Goal: Information Seeking & Learning: Learn about a topic

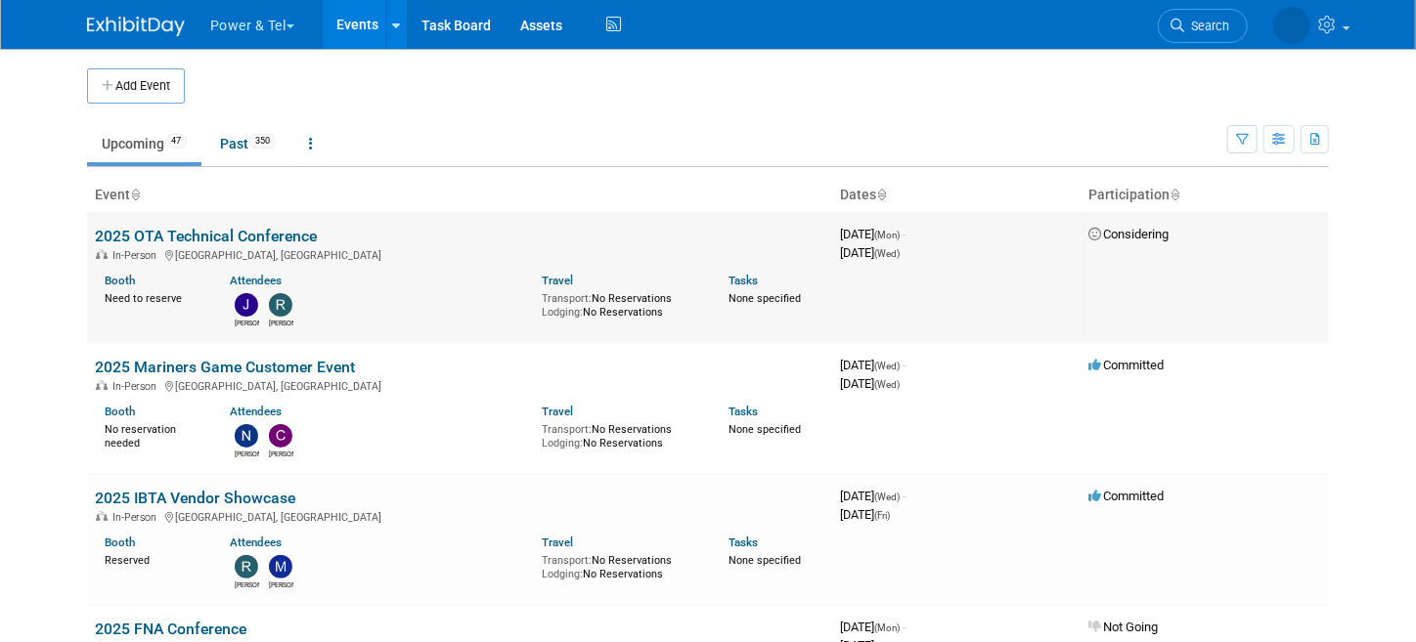
click at [863, 227] on span "August 25, 2025 (Mon) -" at bounding box center [873, 234] width 66 height 15
click at [240, 229] on link "2025 OTA Technical Conference" at bounding box center [206, 236] width 222 height 19
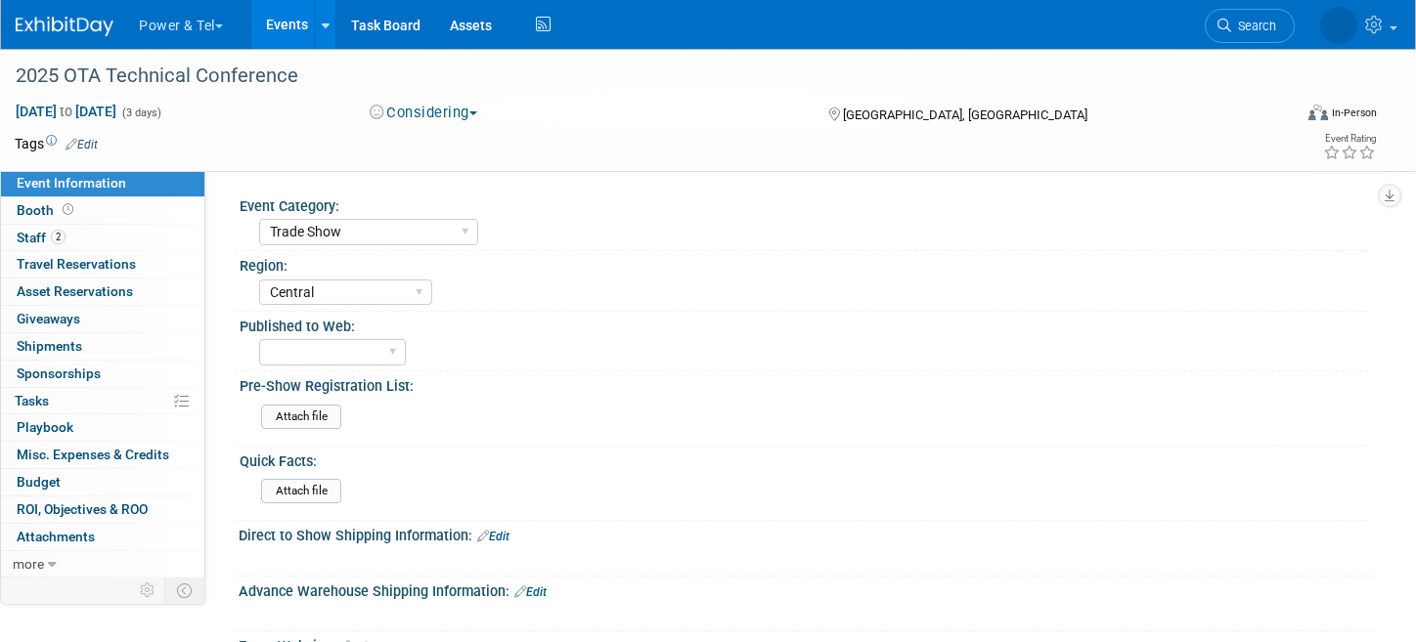
select select "Trade Show"
select select "Central"
click at [60, 190] on span "Event Information" at bounding box center [72, 183] width 110 height 16
select select "Trade Show"
select select "Central"
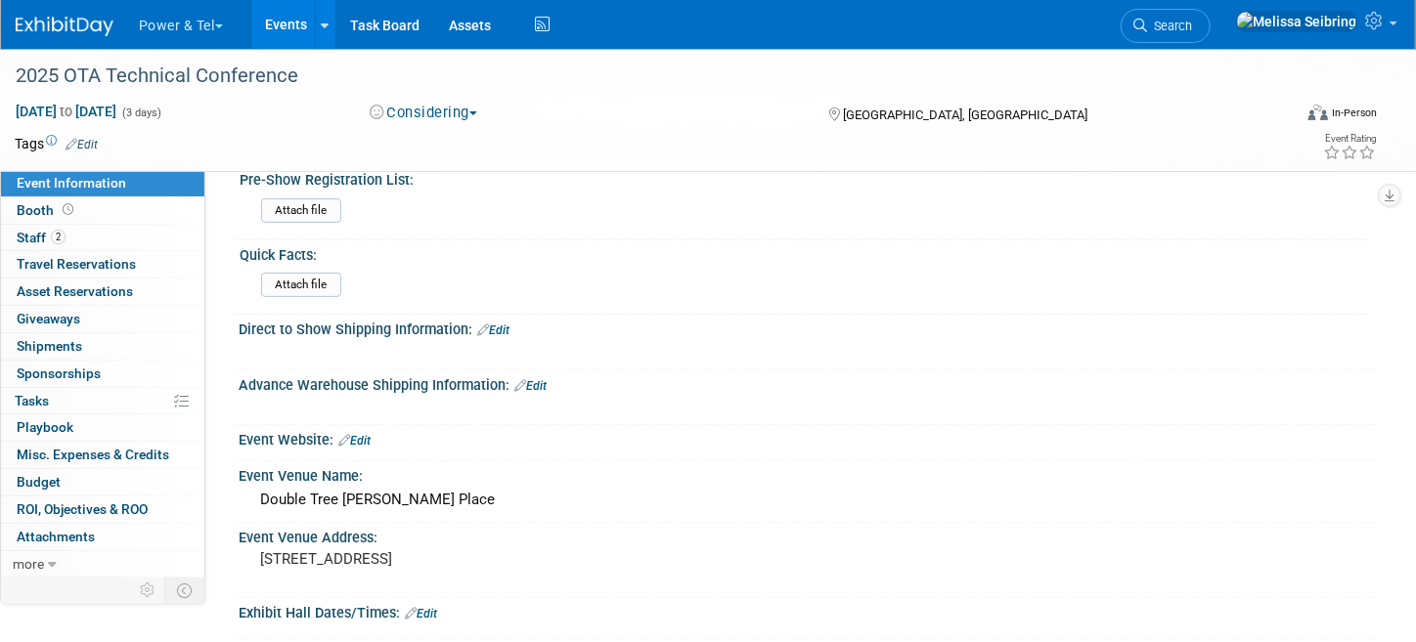
scroll to position [293, 0]
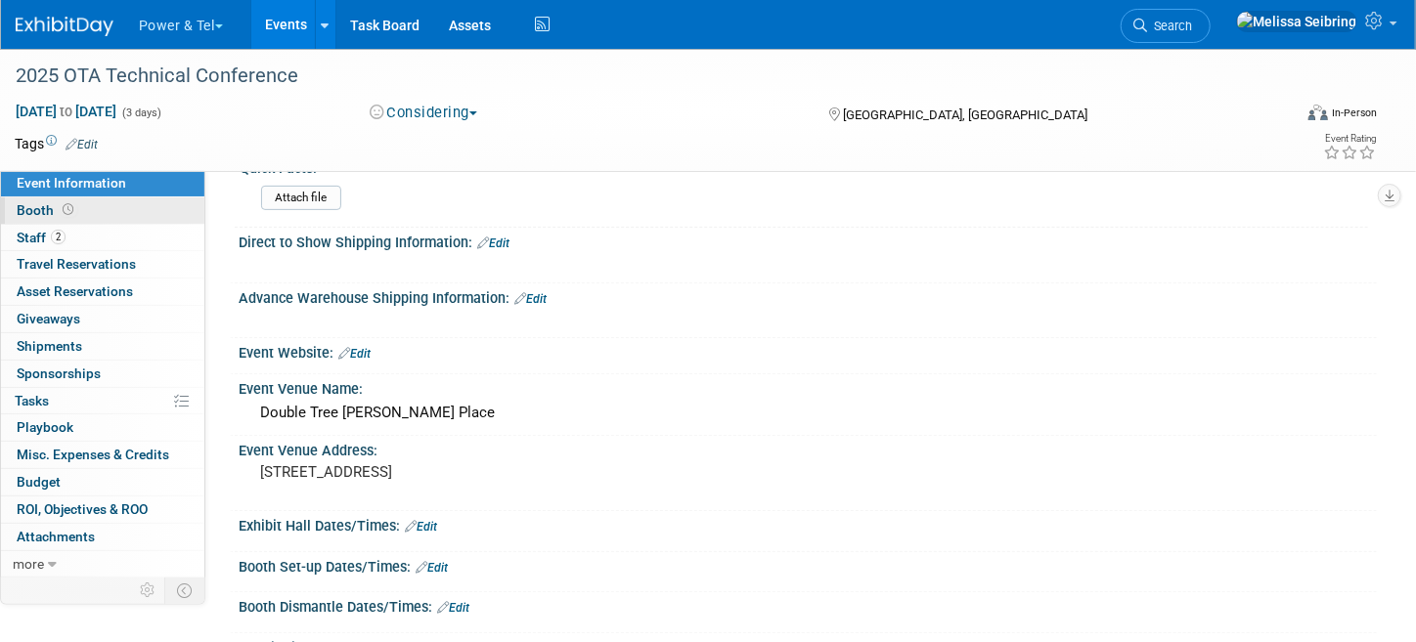
click at [44, 212] on span "Booth" at bounding box center [47, 210] width 61 height 16
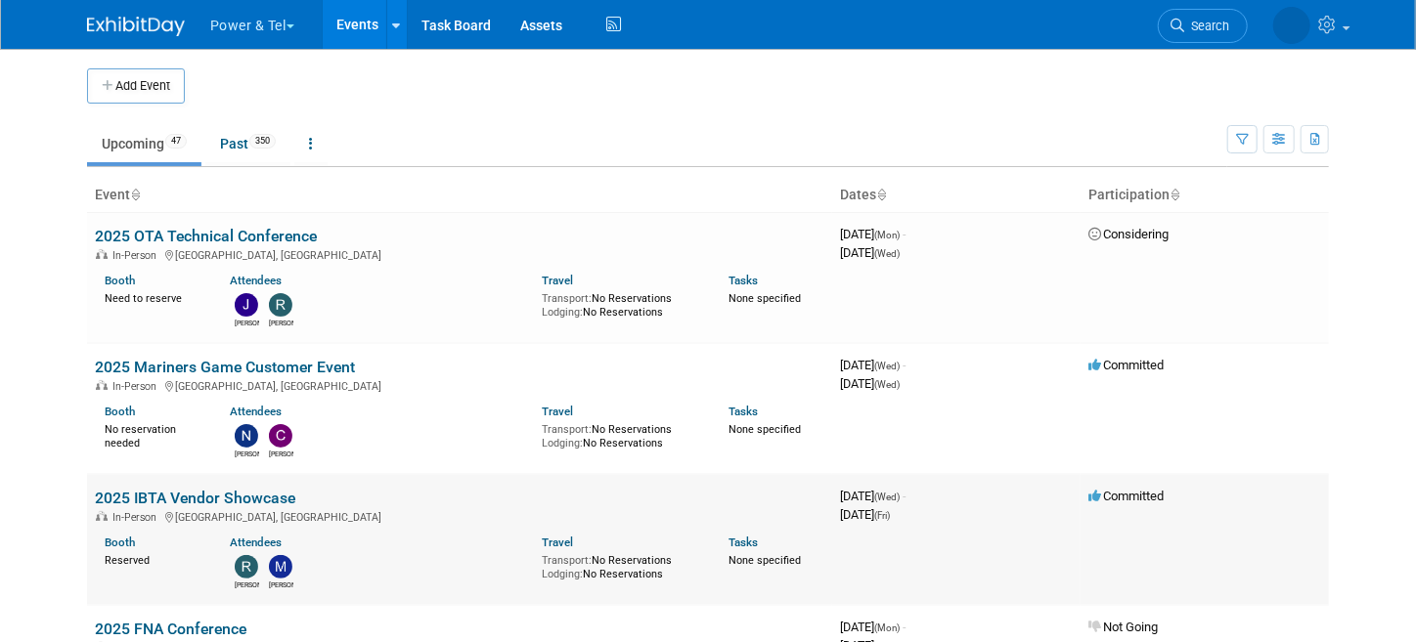
click at [164, 493] on link "2025 IBTA Vendor Showcase" at bounding box center [195, 498] width 200 height 19
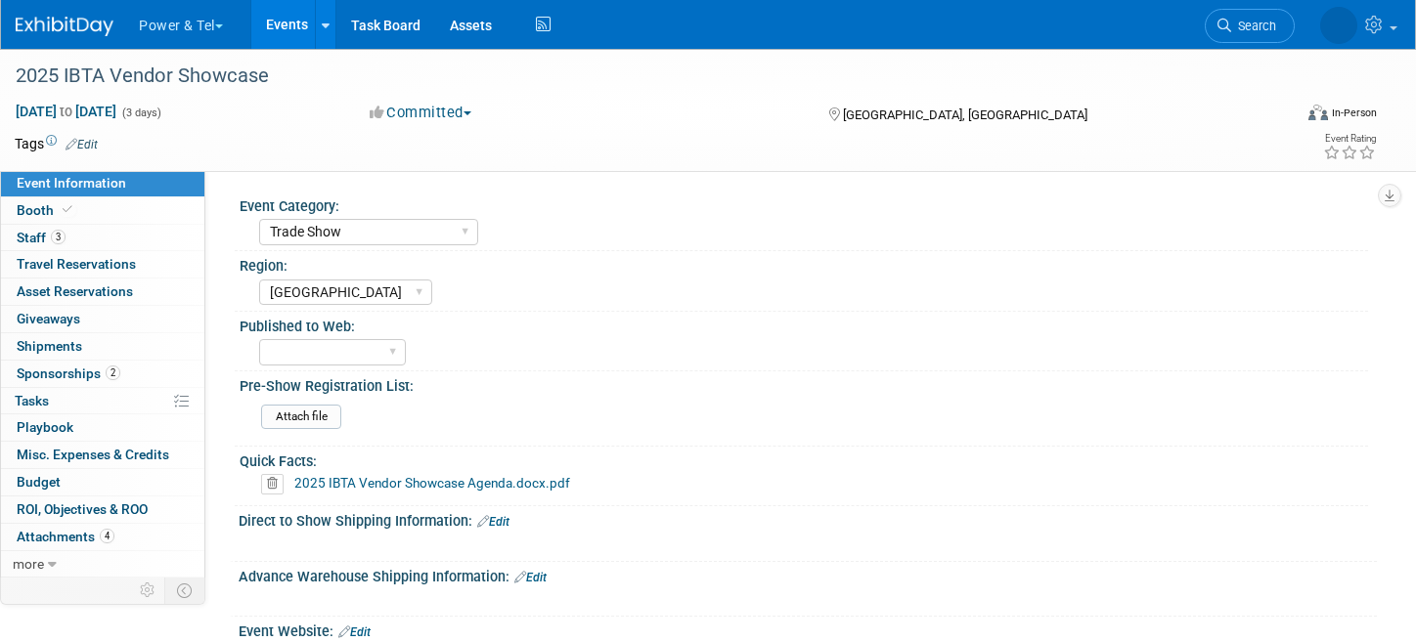
select select "Trade Show"
select select "[GEOGRAPHIC_DATA]"
click at [43, 213] on span "Booth" at bounding box center [47, 210] width 60 height 16
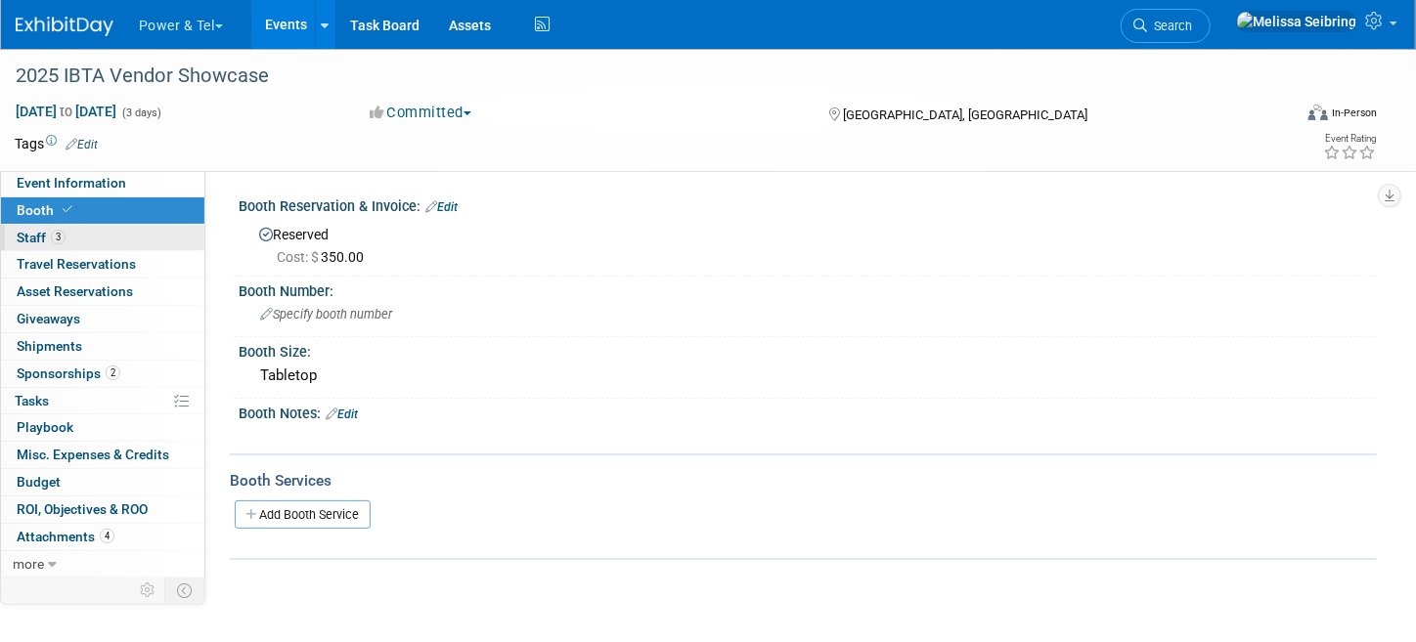
click at [40, 232] on span "Staff 3" at bounding box center [41, 238] width 49 height 16
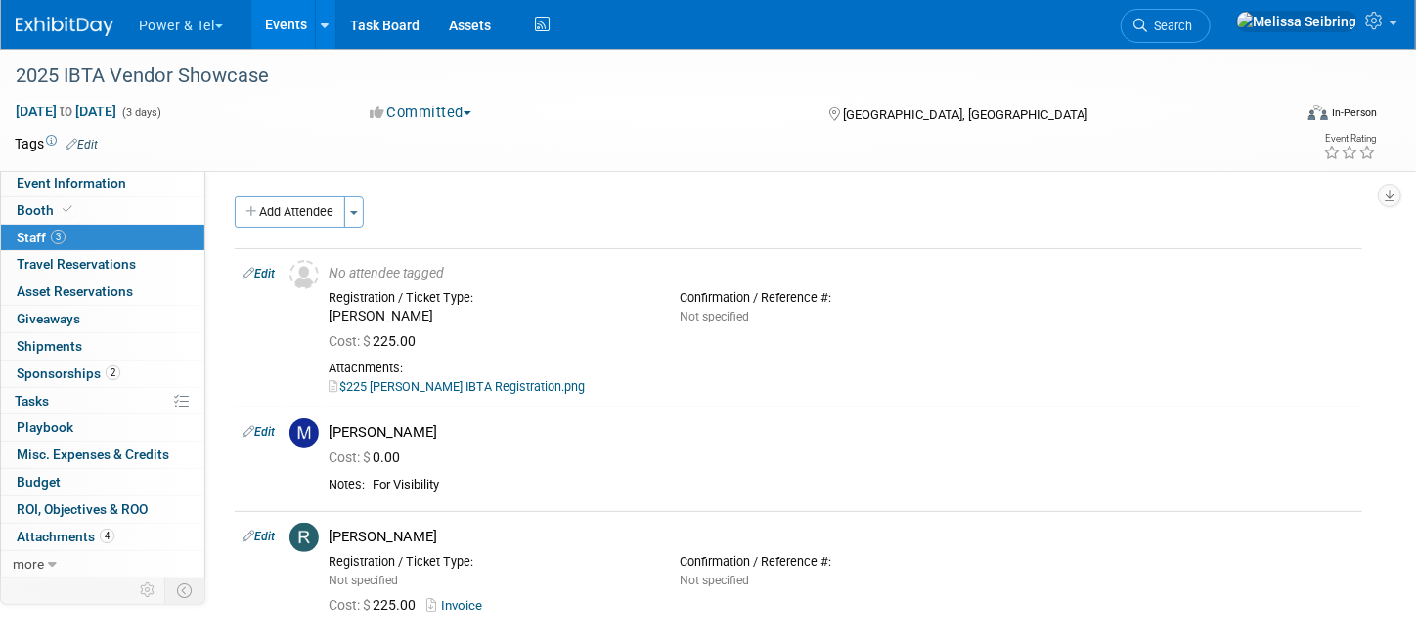
click at [32, 23] on img at bounding box center [65, 27] width 98 height 20
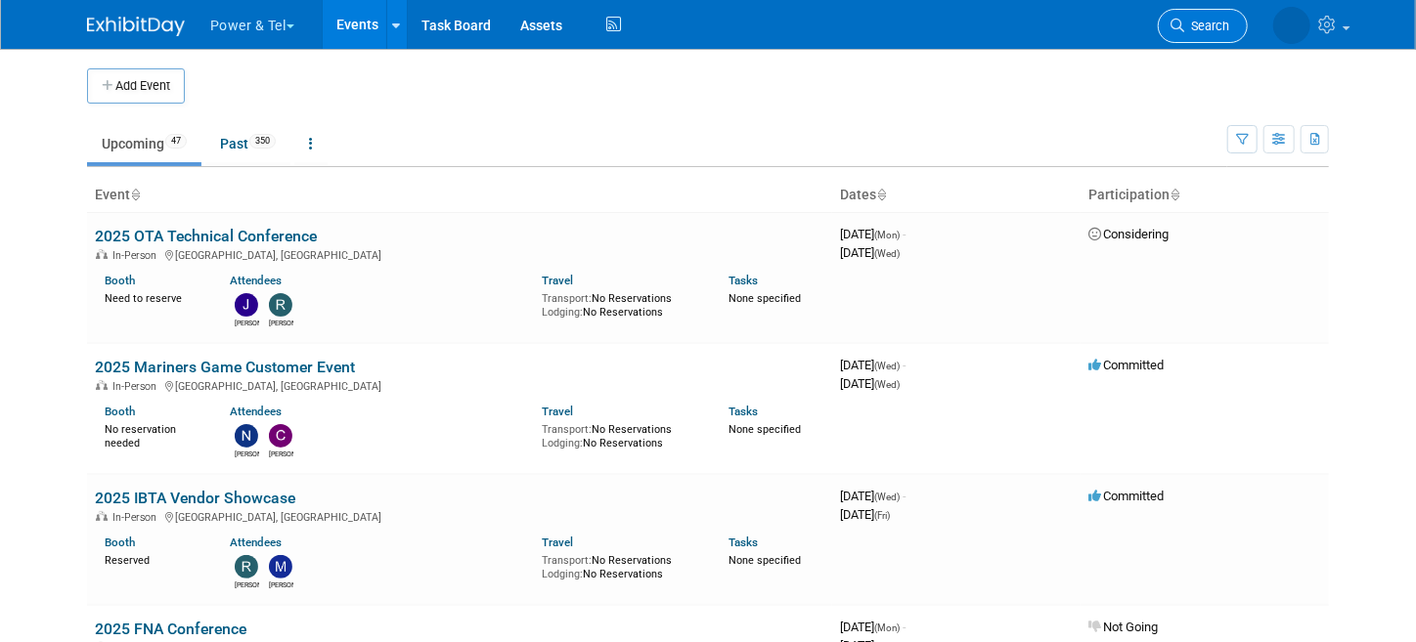
click at [1210, 22] on span "Search" at bounding box center [1206, 26] width 45 height 15
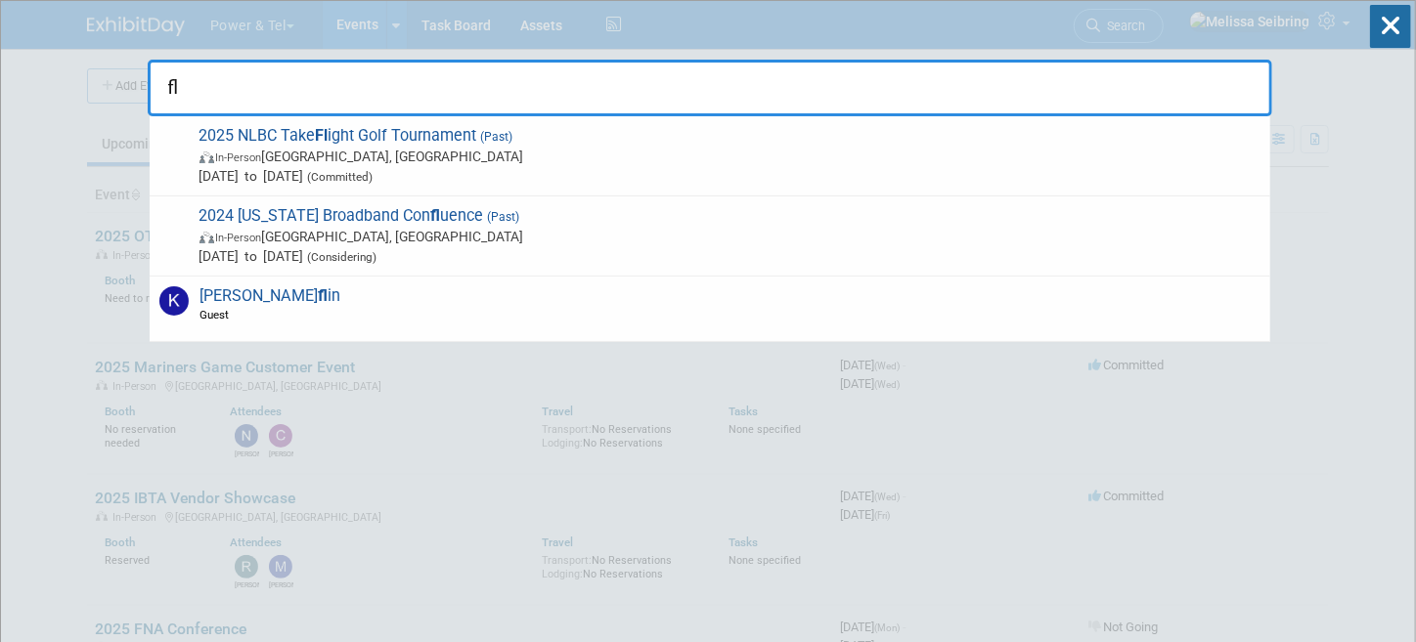
type input "f"
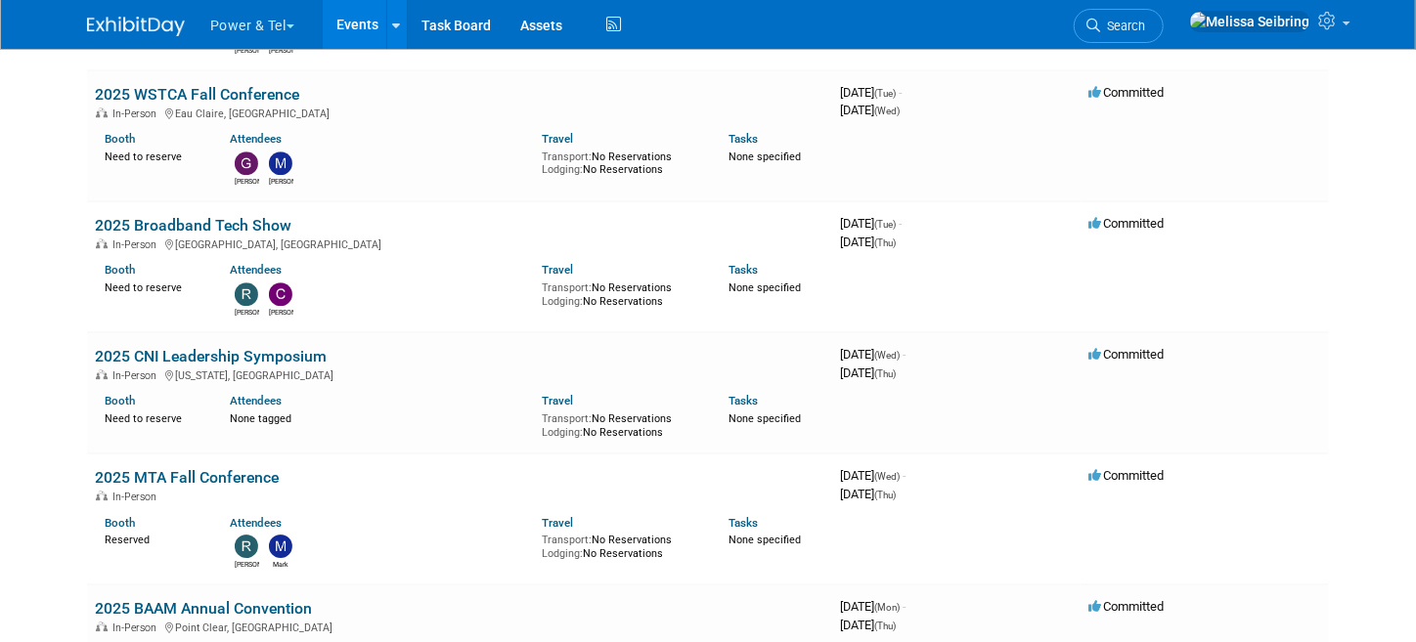
scroll to position [2835, 0]
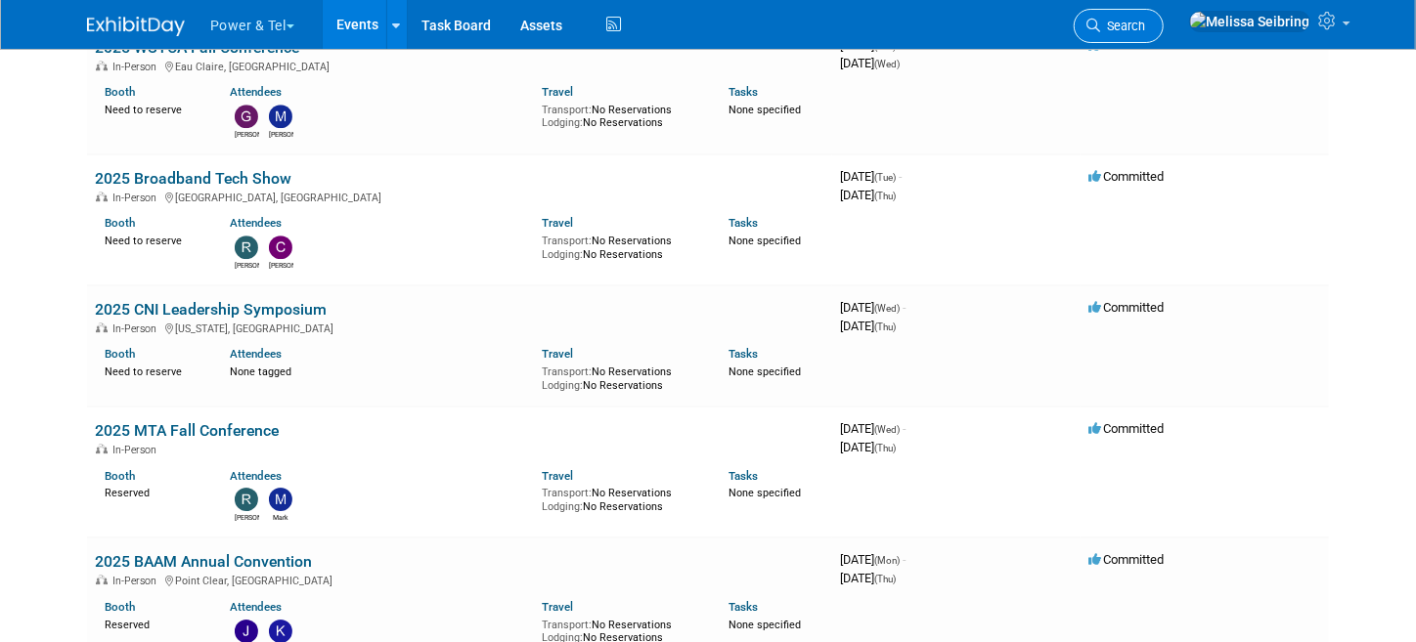
click at [1100, 25] on icon at bounding box center [1093, 26] width 14 height 14
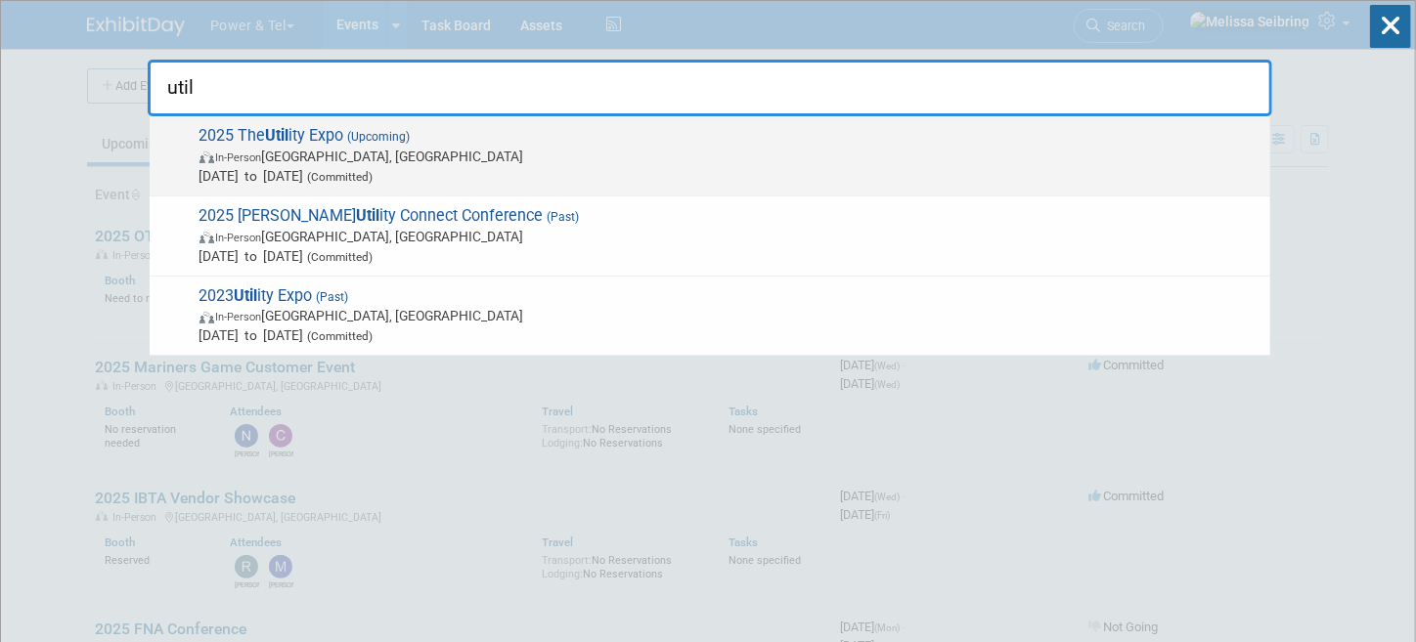
type input "util"
click at [252, 144] on span "2025 The Util ity Expo (Upcoming) In-Person Louisville, KY Oct 7, 2025 to Oct 9…" at bounding box center [727, 156] width 1067 height 60
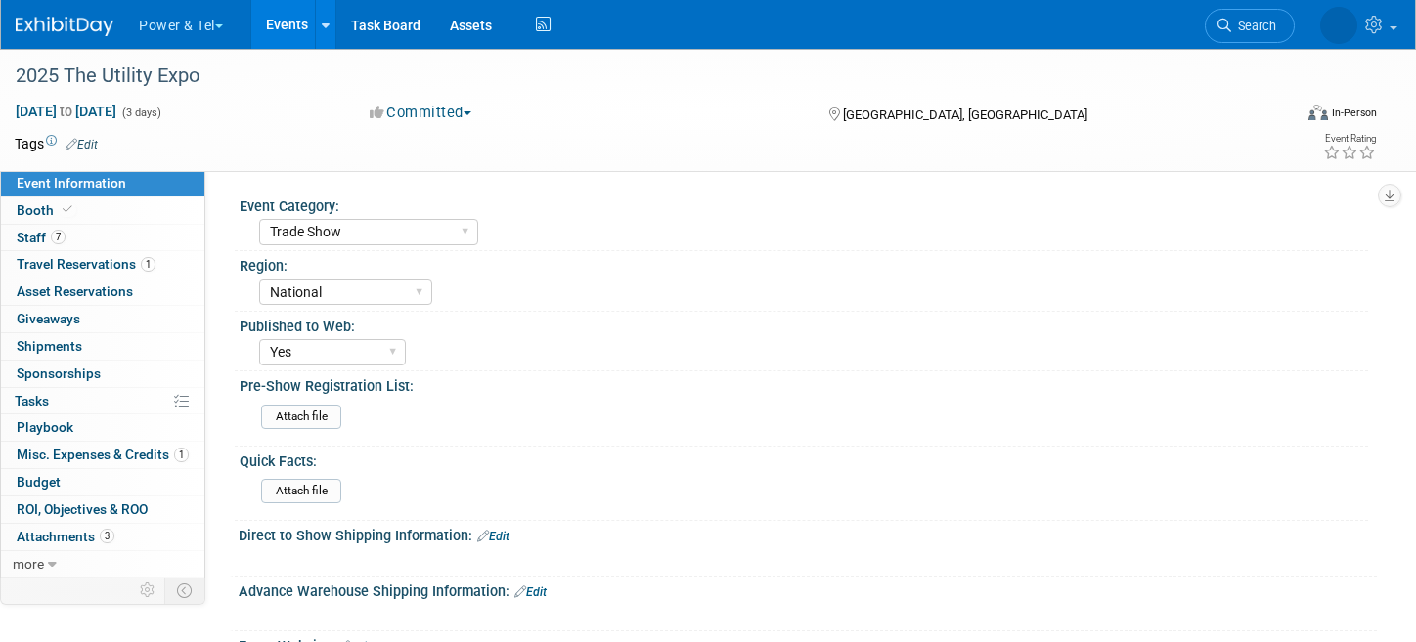
select select "Trade Show"
select select "National"
select select "Yes"
click at [37, 238] on span "Staff 7" at bounding box center [41, 238] width 49 height 16
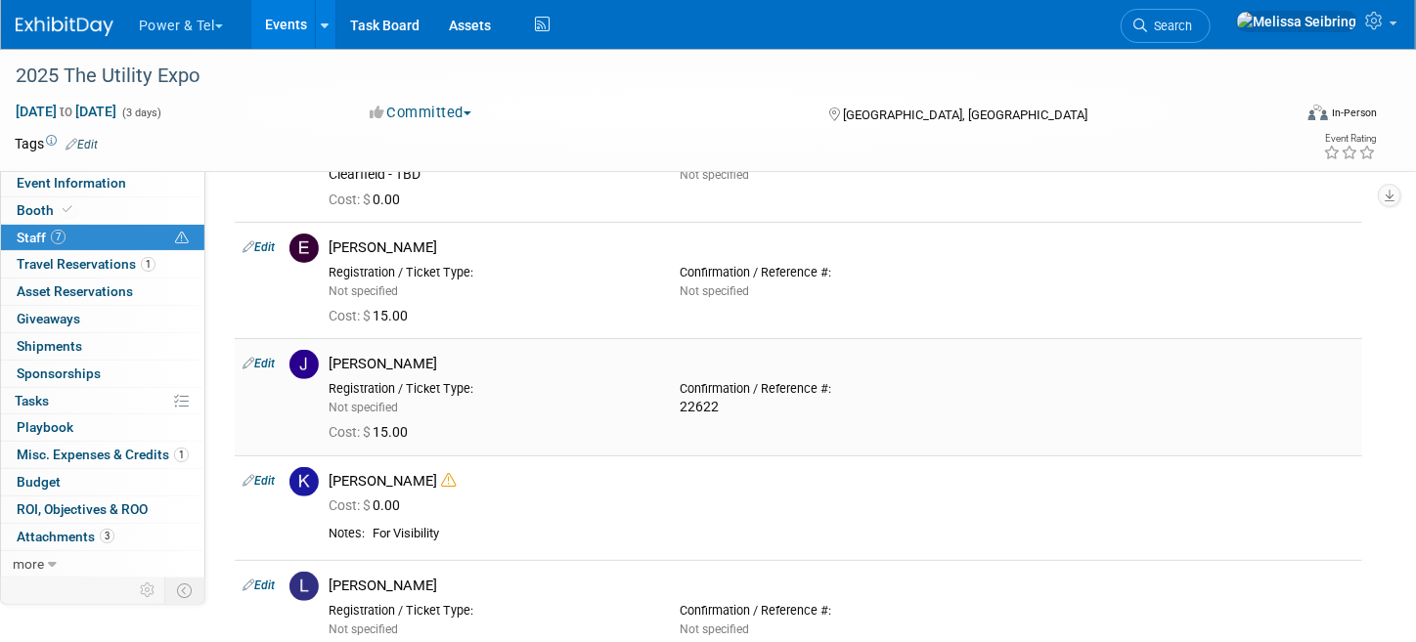
scroll to position [97, 0]
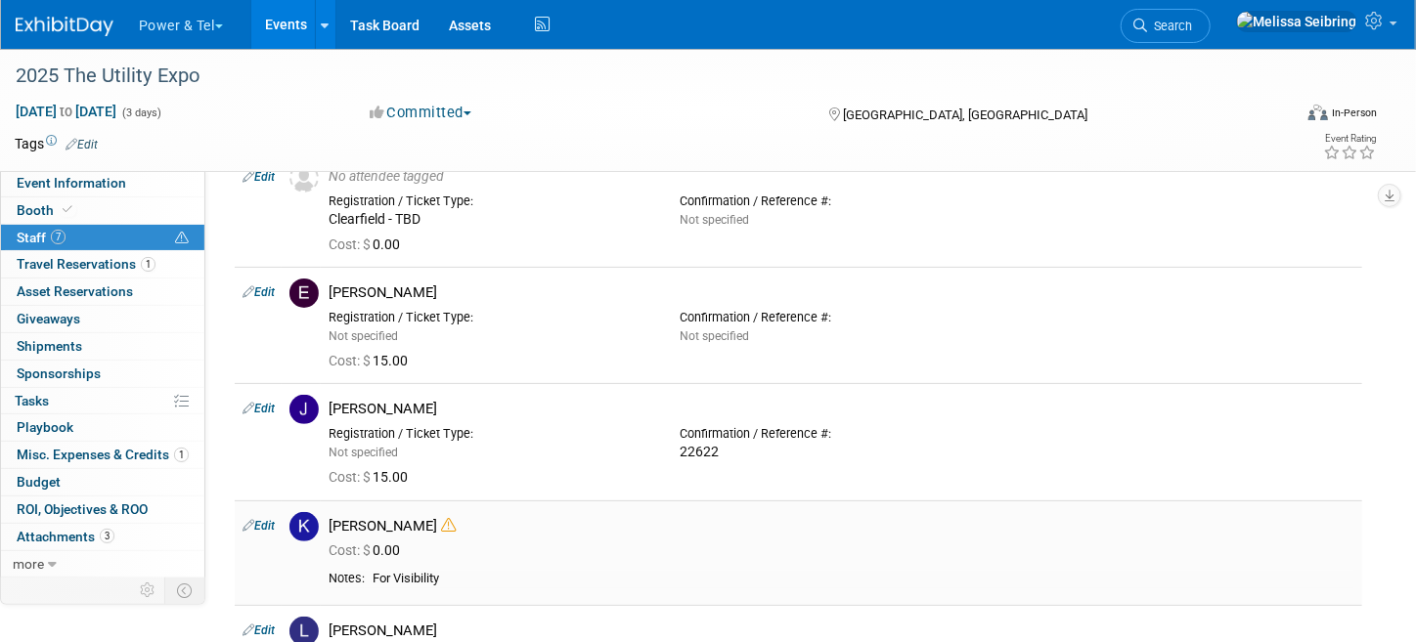
drag, startPoint x: 362, startPoint y: 587, endPoint x: 470, endPoint y: 578, distance: 108.9
click at [470, 578] on div "Notes: For Visibility" at bounding box center [842, 582] width 1026 height 23
click at [514, 572] on div "For Visibility" at bounding box center [864, 579] width 982 height 17
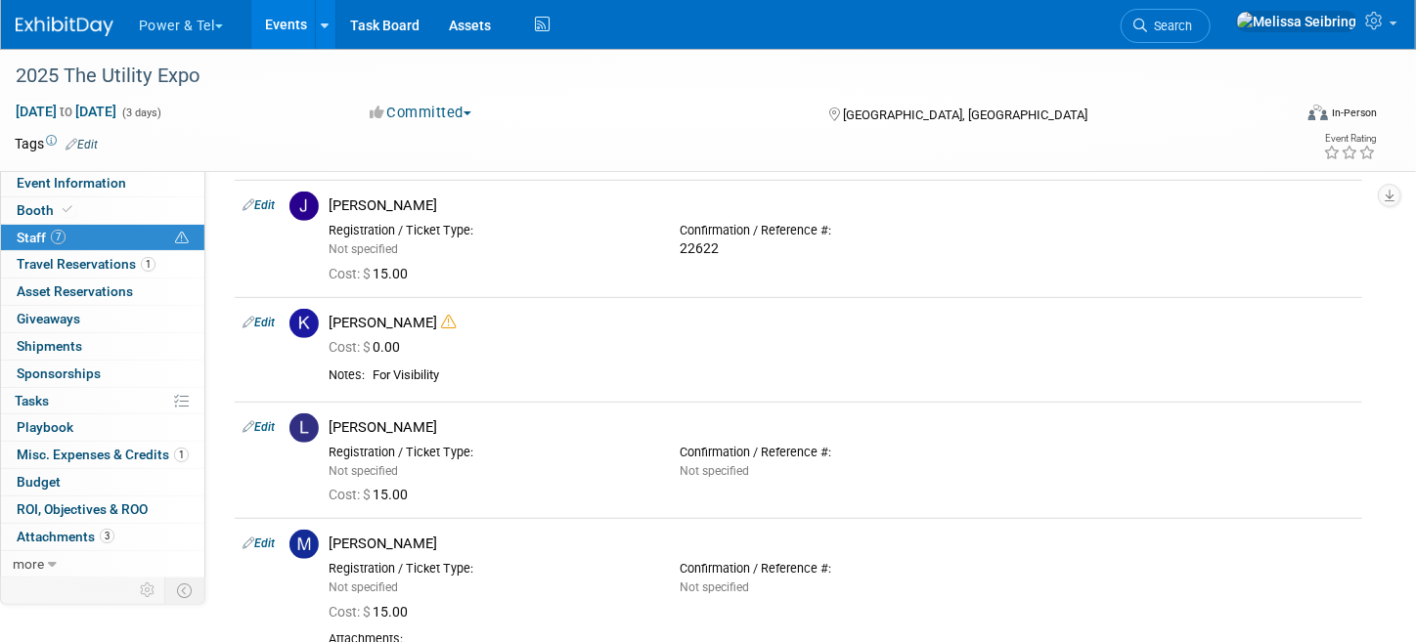
scroll to position [293, 0]
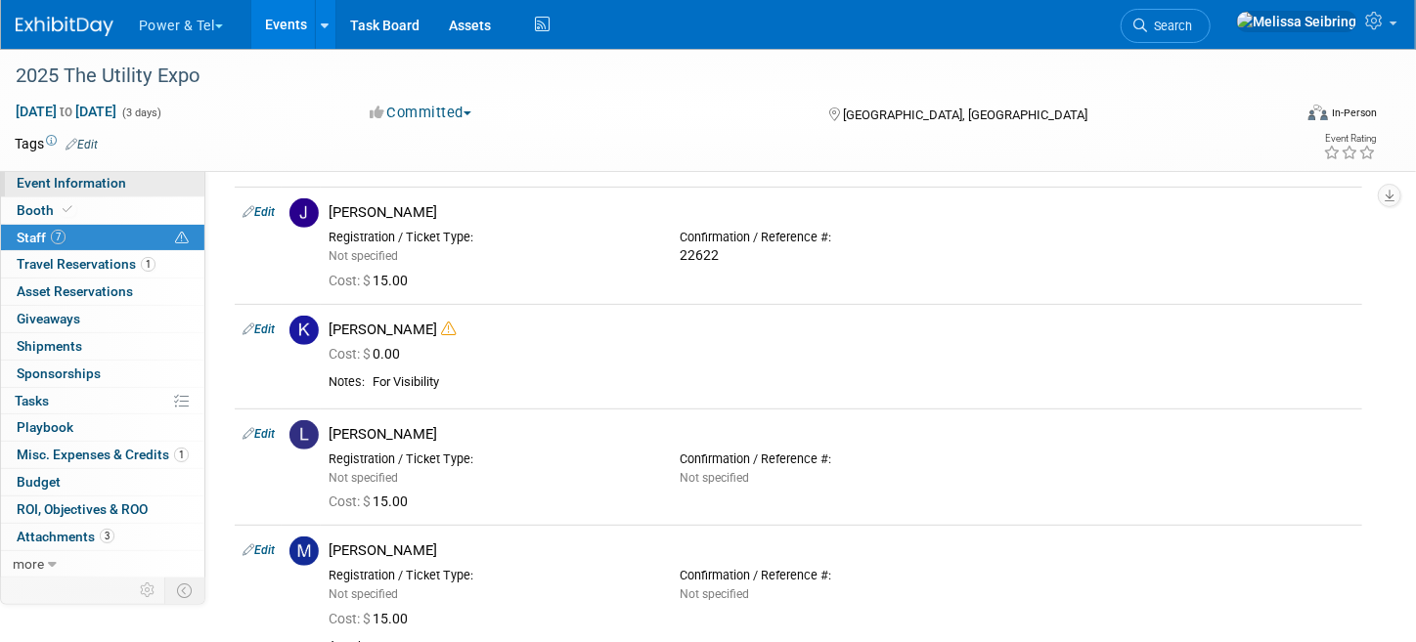
click at [78, 183] on span "Event Information" at bounding box center [72, 183] width 110 height 16
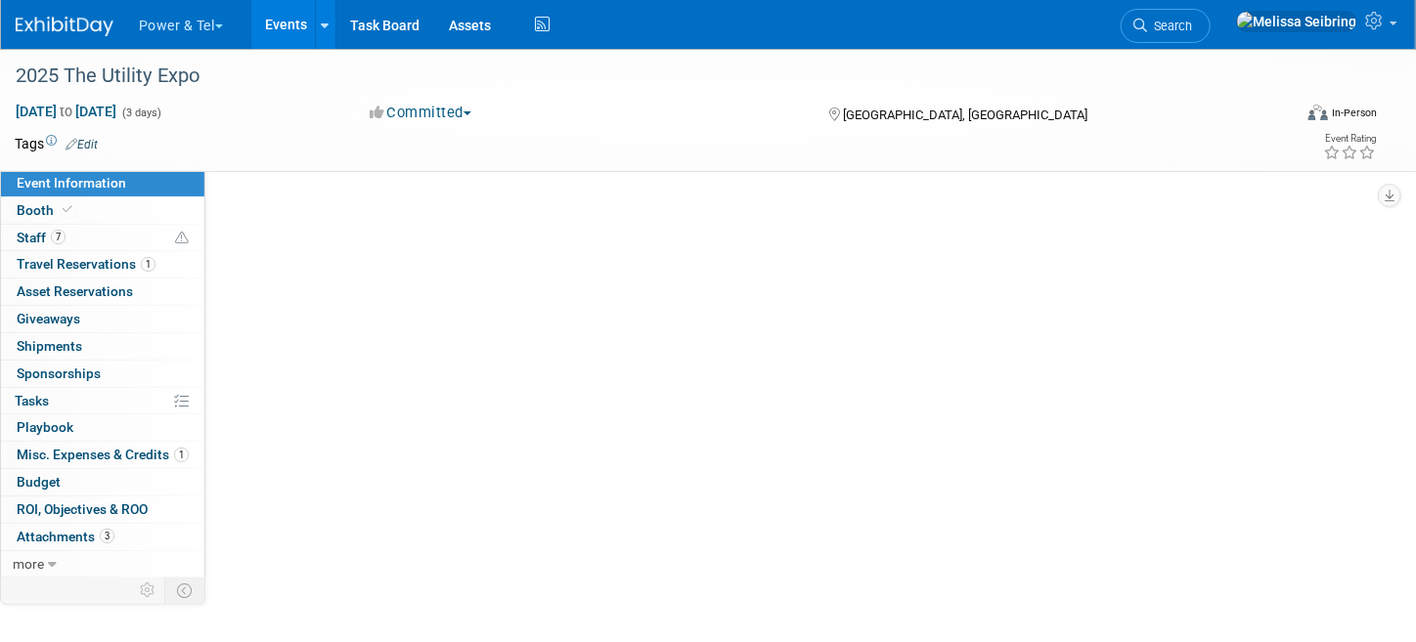
scroll to position [0, 0]
select select "Trade Show"
select select "National"
select select "Yes"
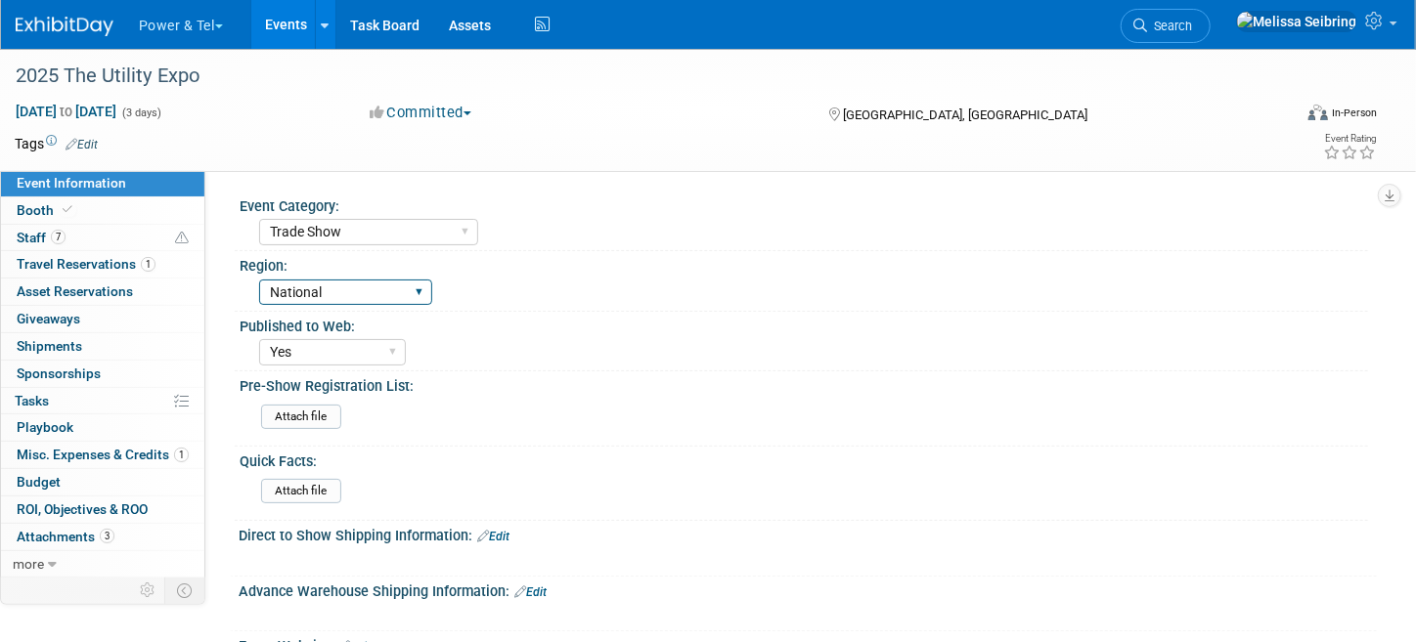
click at [320, 288] on select "[GEOGRAPHIC_DATA] National [GEOGRAPHIC_DATA] Export/CALA Strategic Accounts" at bounding box center [345, 293] width 173 height 26
click at [462, 258] on div "Region:" at bounding box center [804, 263] width 1128 height 24
click at [34, 210] on span "Booth" at bounding box center [47, 210] width 60 height 16
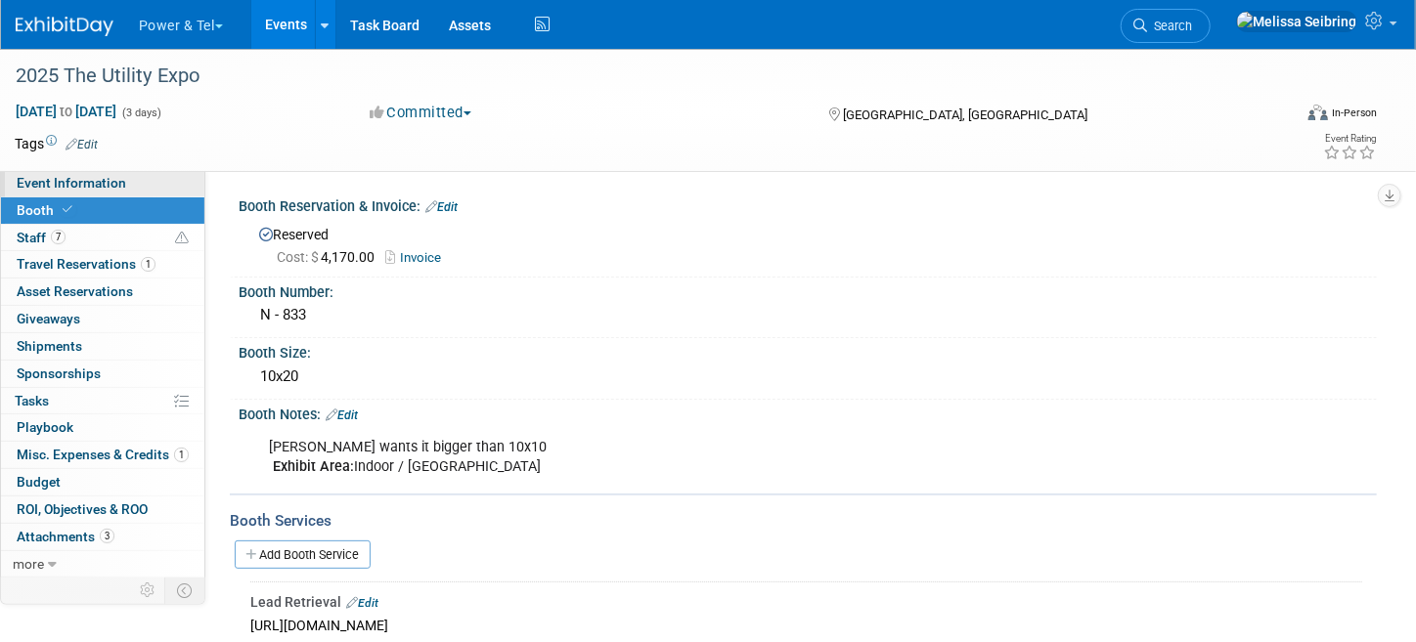
click at [59, 192] on link "Event Information" at bounding box center [102, 183] width 203 height 26
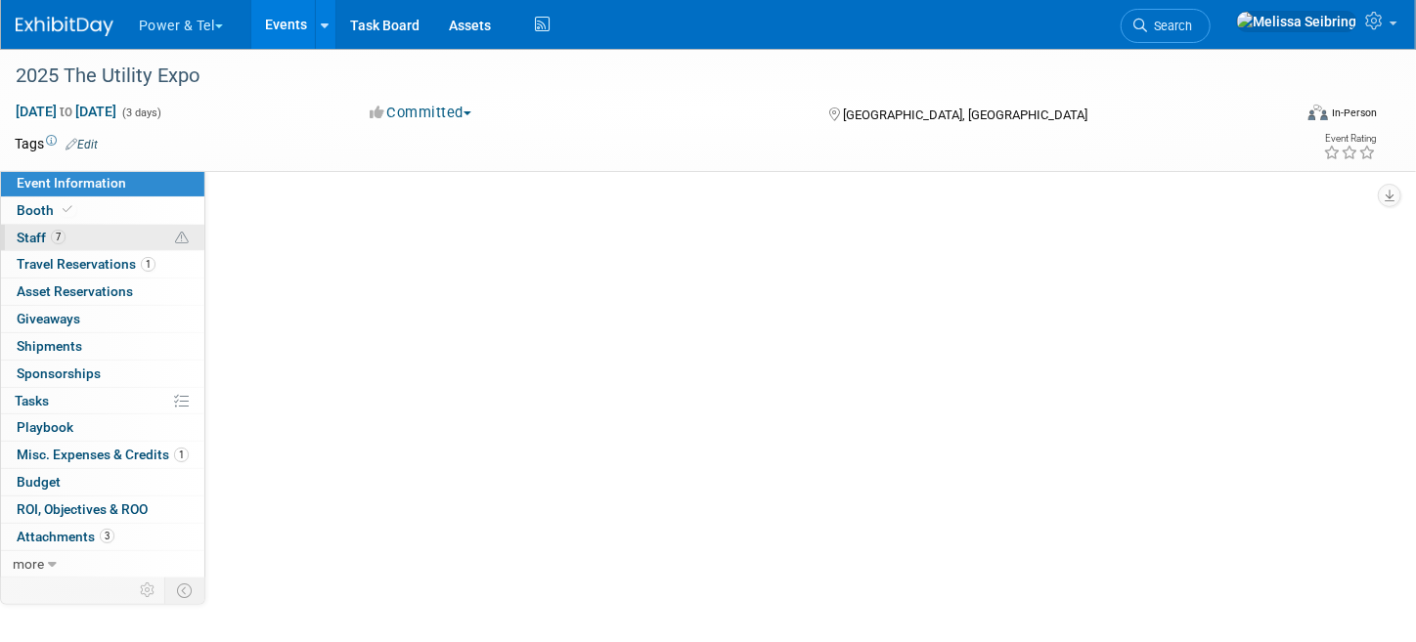
select select "Trade Show"
select select "National"
select select "Yes"
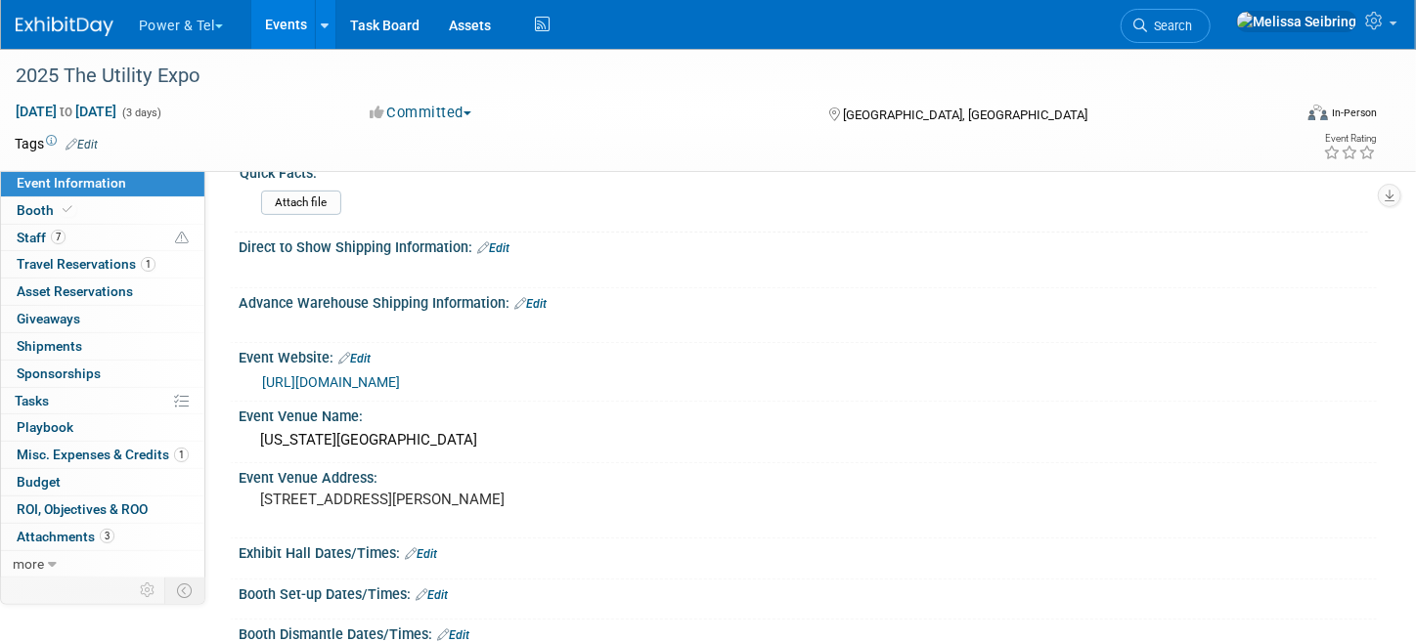
scroll to position [293, 0]
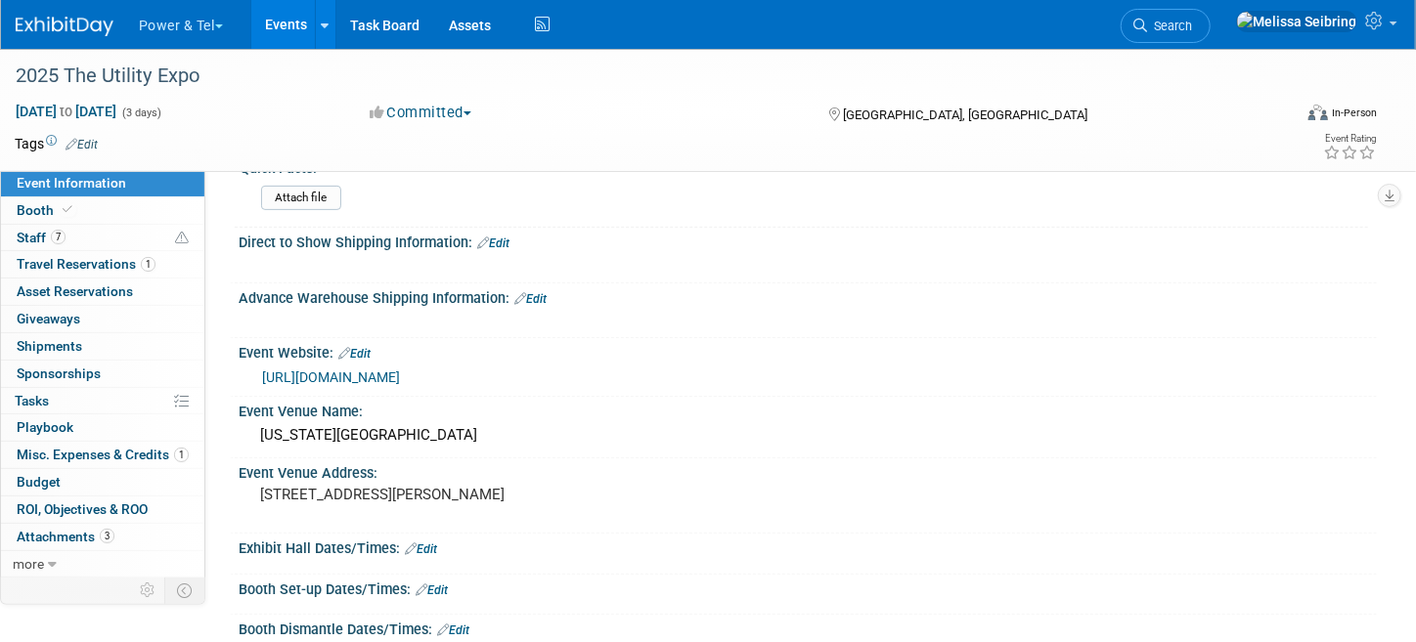
click at [400, 374] on link "[URL][DOMAIN_NAME]" at bounding box center [331, 378] width 138 height 16
